Goal: Information Seeking & Learning: Learn about a topic

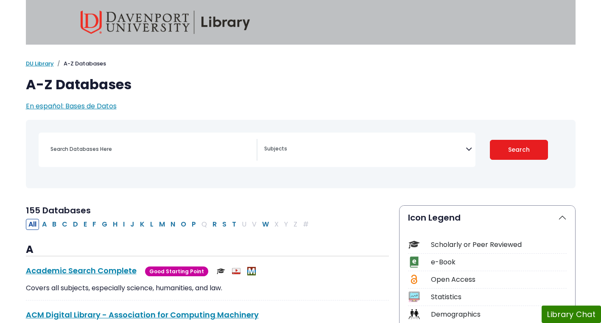
click at [65, 224] on button "C" at bounding box center [64, 224] width 11 height 11
select select "Database Subject Filter"
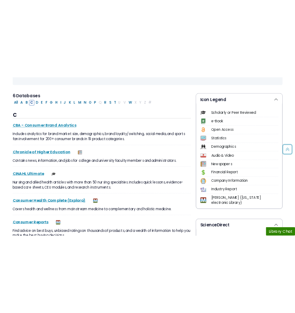
scroll to position [175, 0]
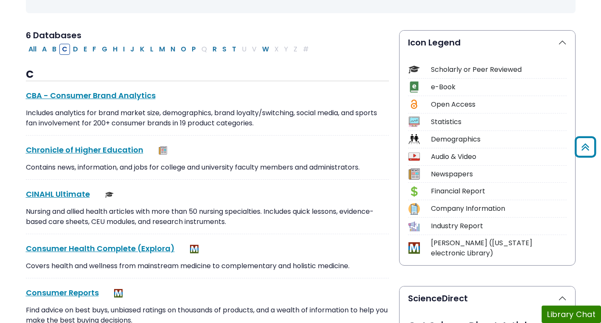
click at [66, 194] on link "CINAHL Ultimate This link opens in a new window" at bounding box center [58, 193] width 64 height 11
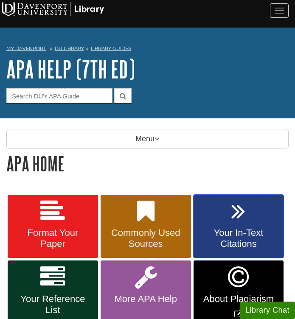
click at [245, 227] on link "Your In-Text Citations" at bounding box center [239, 227] width 90 height 64
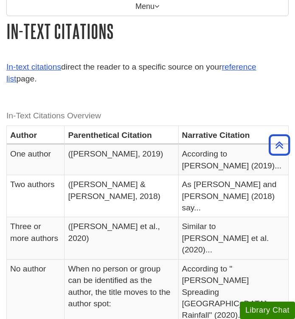
scroll to position [133, 0]
